Goal: Task Accomplishment & Management: Manage account settings

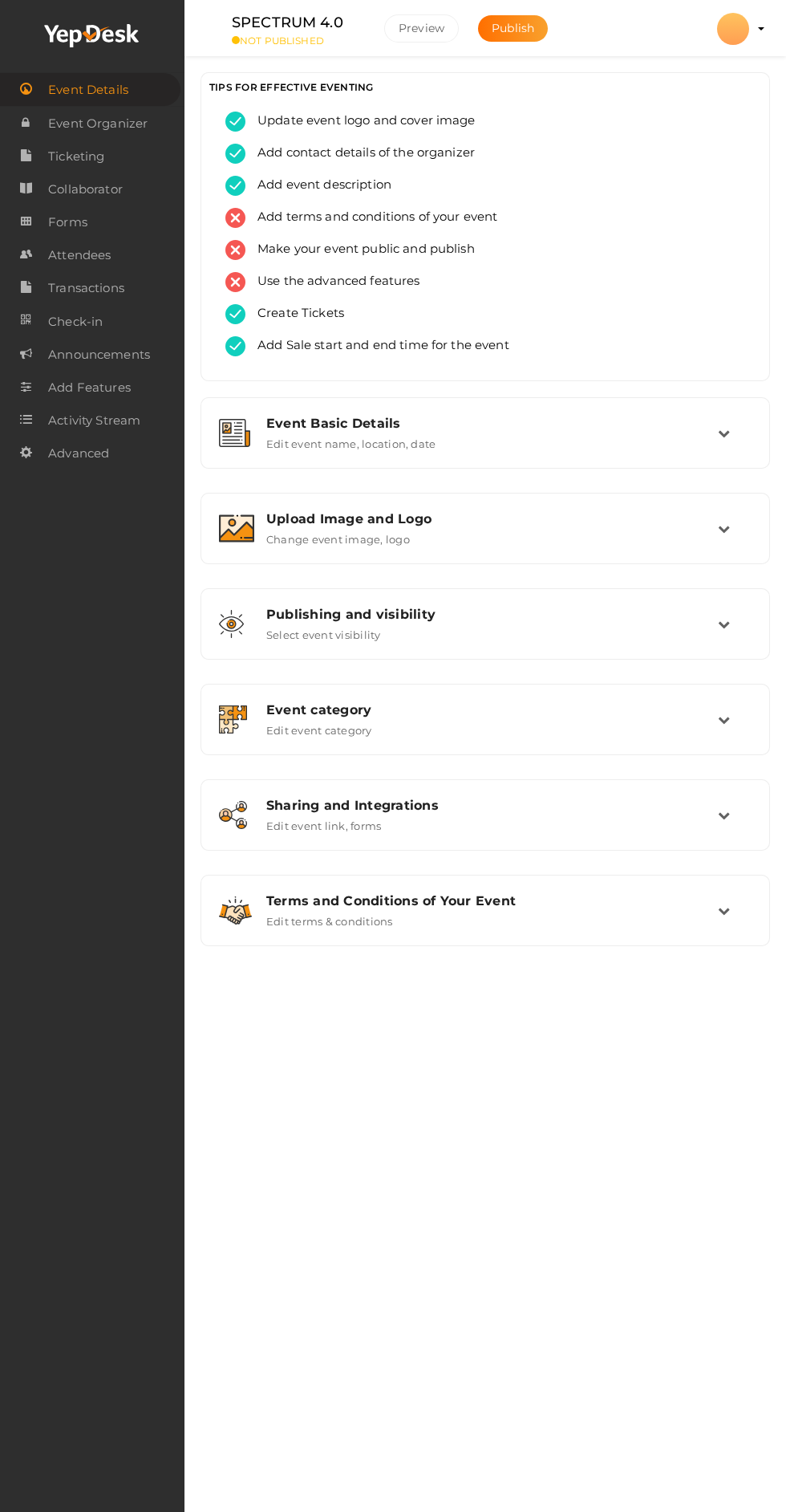
click at [253, 522] on img at bounding box center [237, 528] width 36 height 28
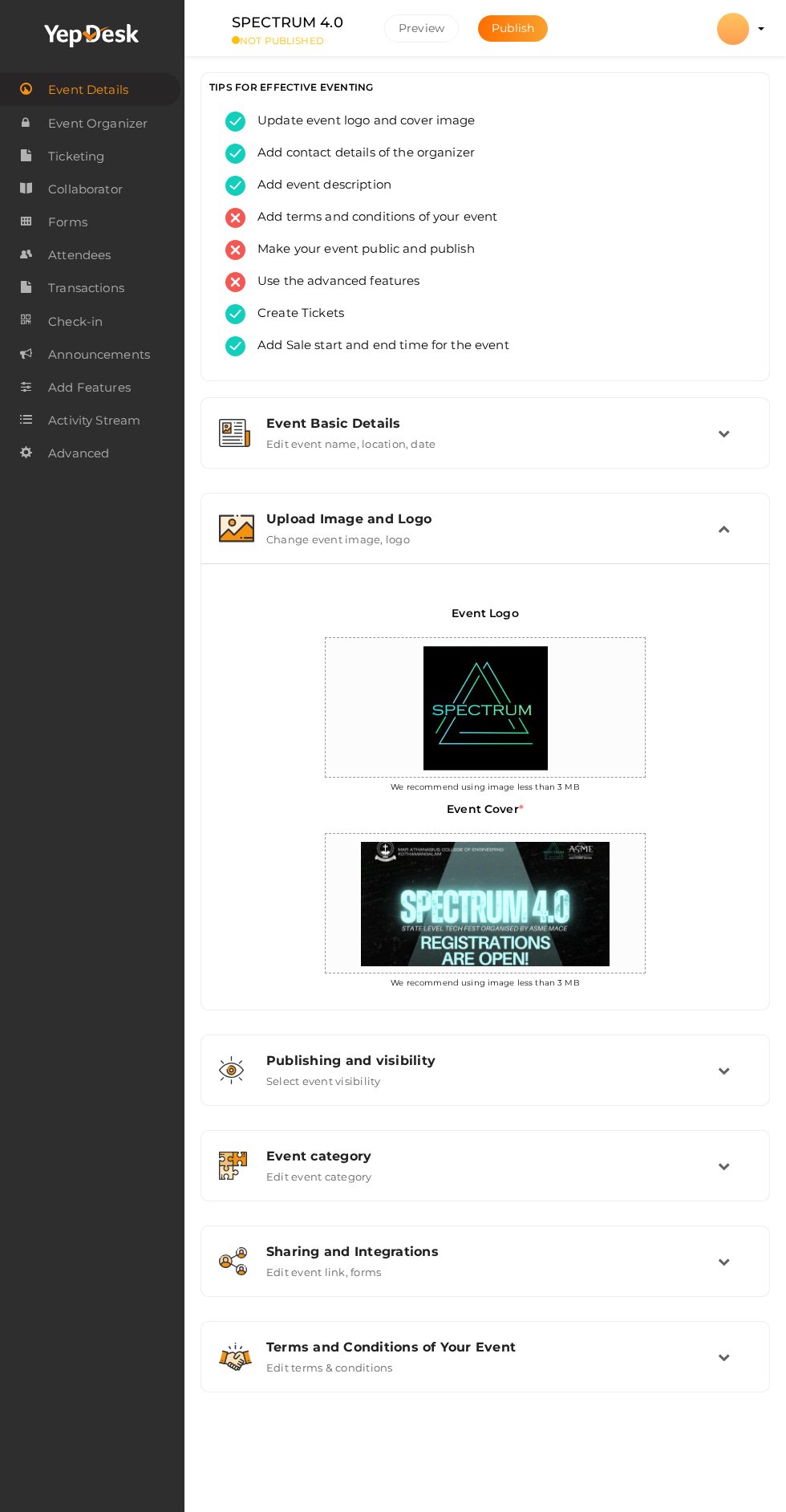
click at [750, 34] on profile-pic at bounding box center [734, 41] width 32 height 14
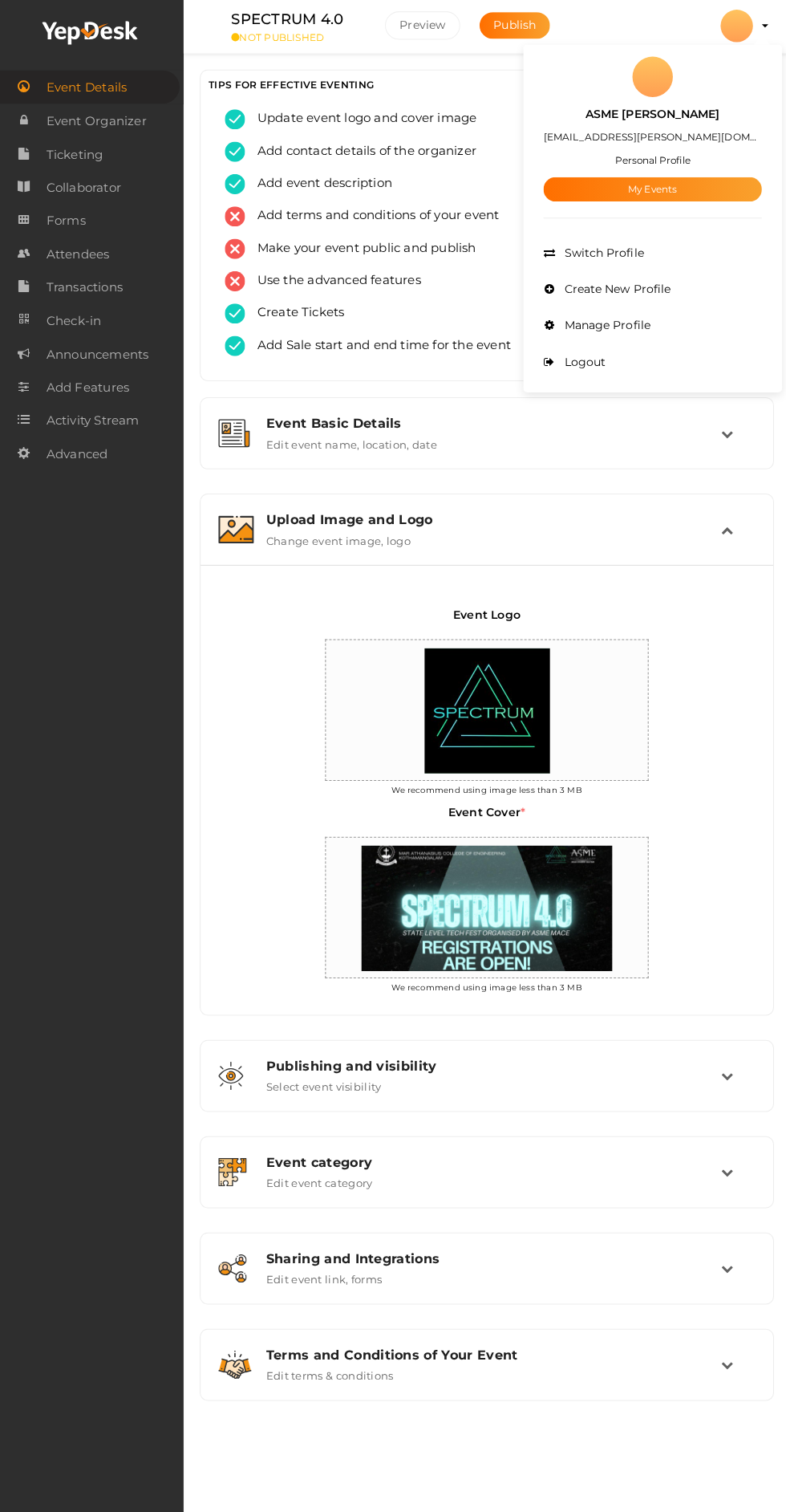
click at [721, 189] on link "My Events" at bounding box center [650, 190] width 217 height 24
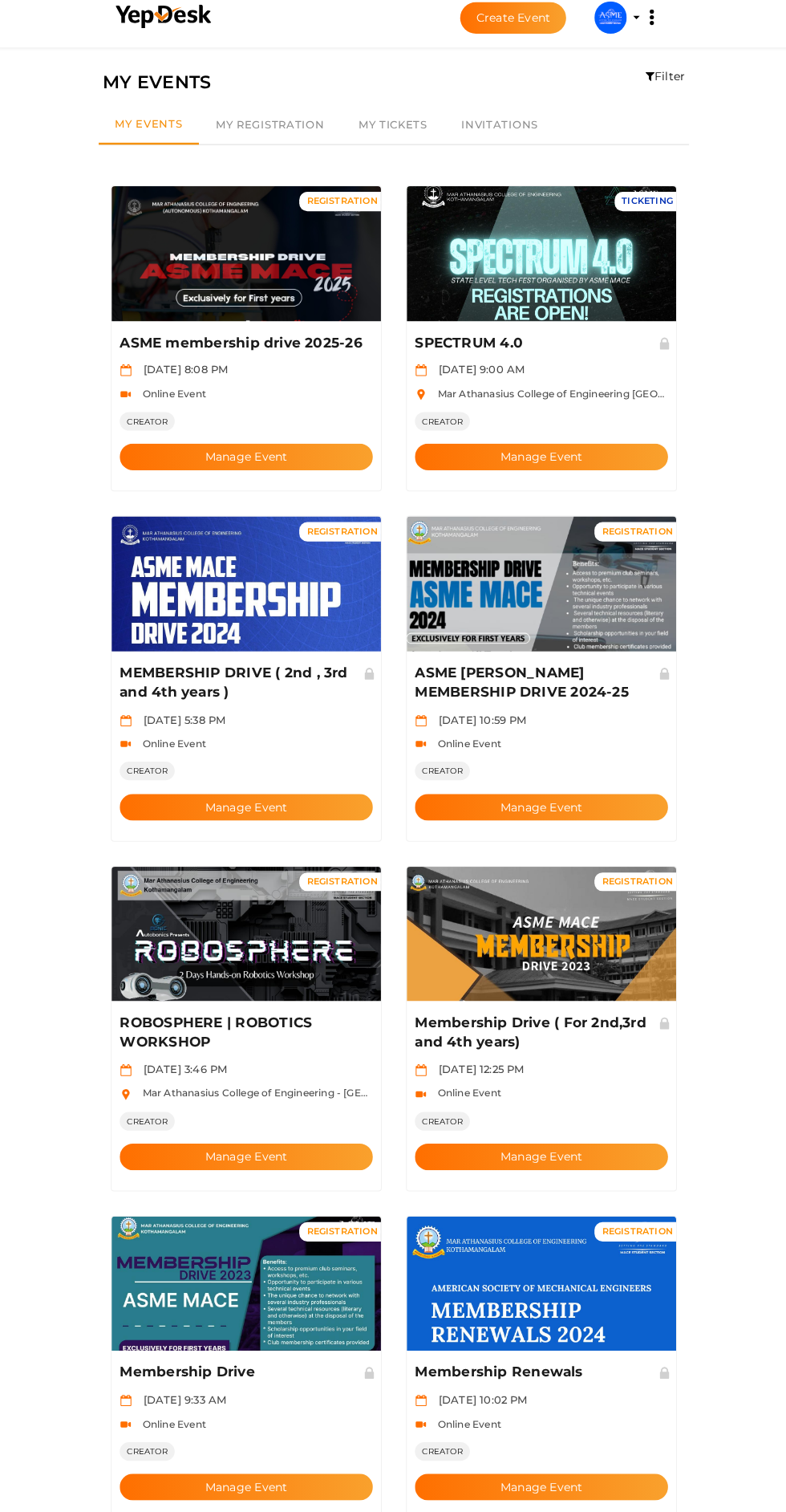
click at [174, 452] on button "Manage Event" at bounding box center [246, 465] width 251 height 27
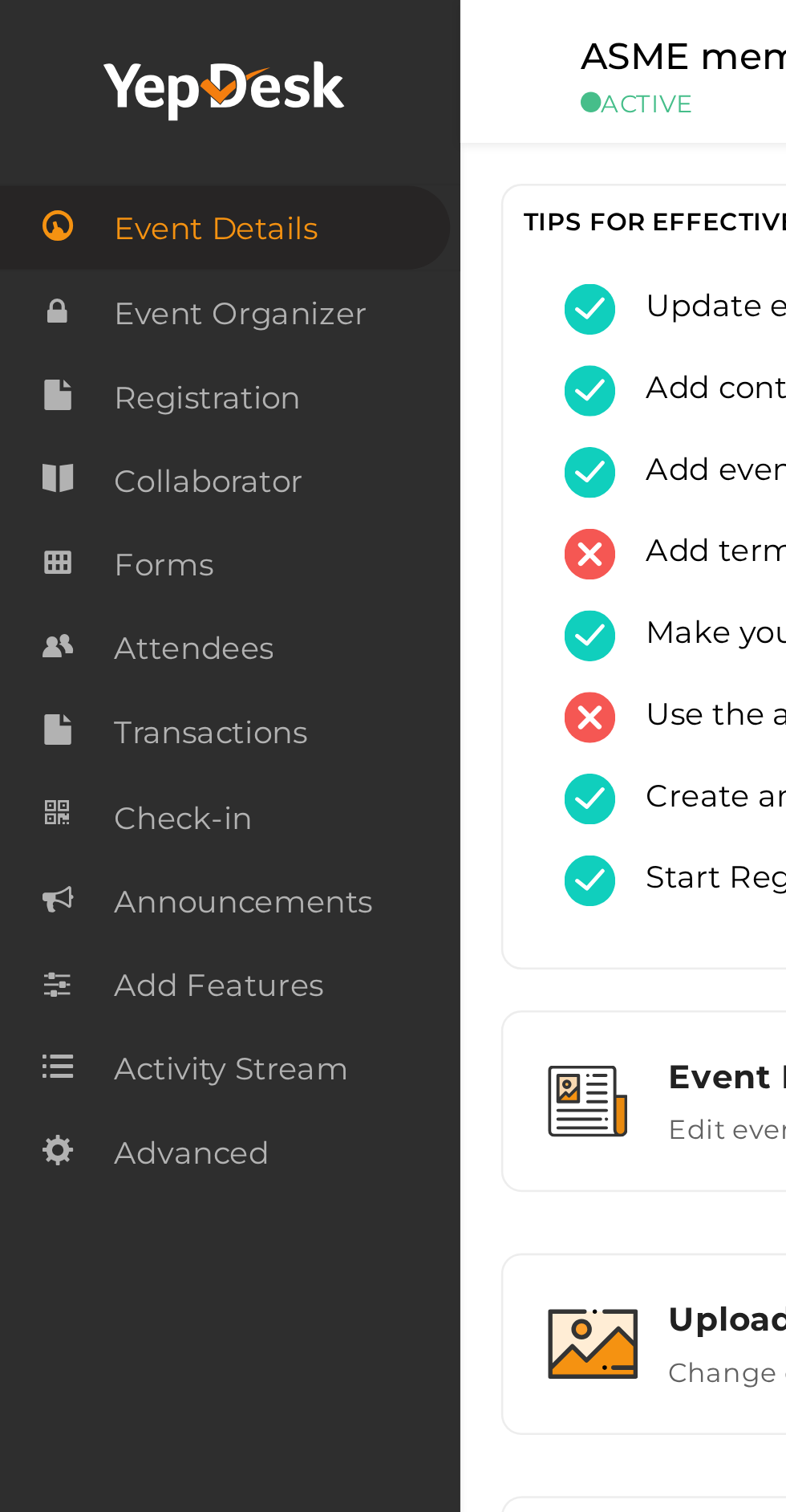
click at [95, 253] on span "Attendees" at bounding box center [79, 255] width 62 height 32
